Goal: Find specific page/section: Find specific page/section

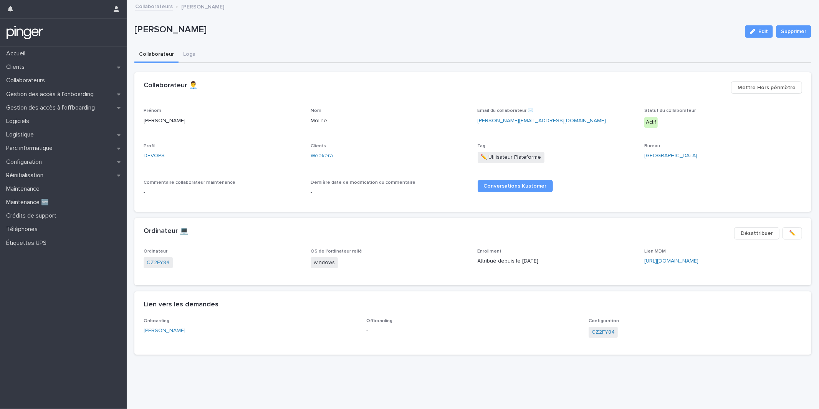
click at [312, 144] on span "Clients" at bounding box center [318, 146] width 15 height 5
click at [313, 150] on div "Clients Weekera" at bounding box center [390, 154] width 158 height 23
click at [313, 155] on link "Weekera" at bounding box center [322, 156] width 22 height 8
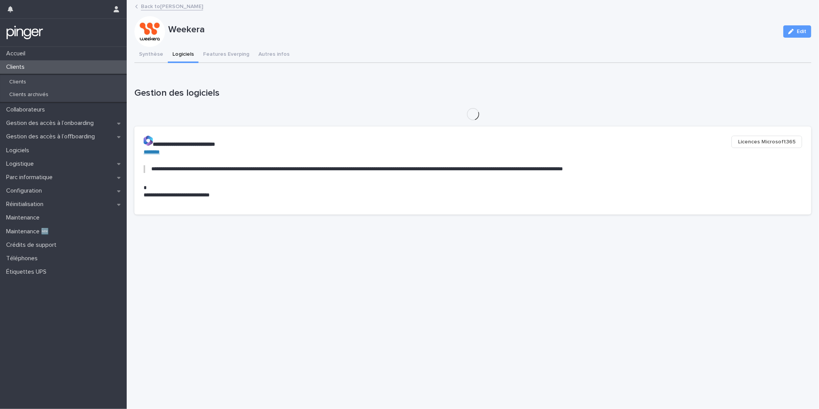
click at [178, 50] on button "Logiciels" at bounding box center [183, 55] width 31 height 16
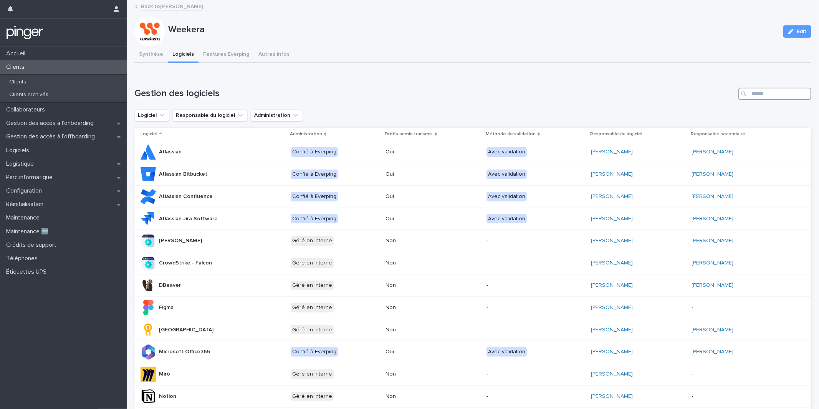
click at [761, 99] on input "Search" at bounding box center [775, 94] width 73 height 12
type input "***"
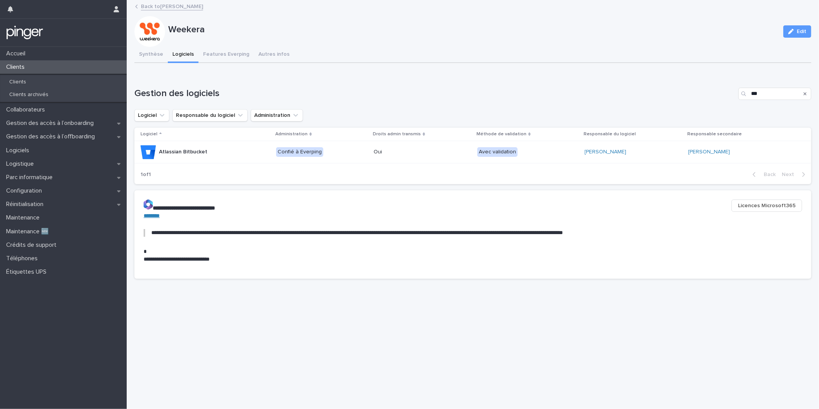
click at [591, 41] on div "Weekera Edit" at bounding box center [472, 31] width 677 height 31
